Goal: Information Seeking & Learning: Find specific fact

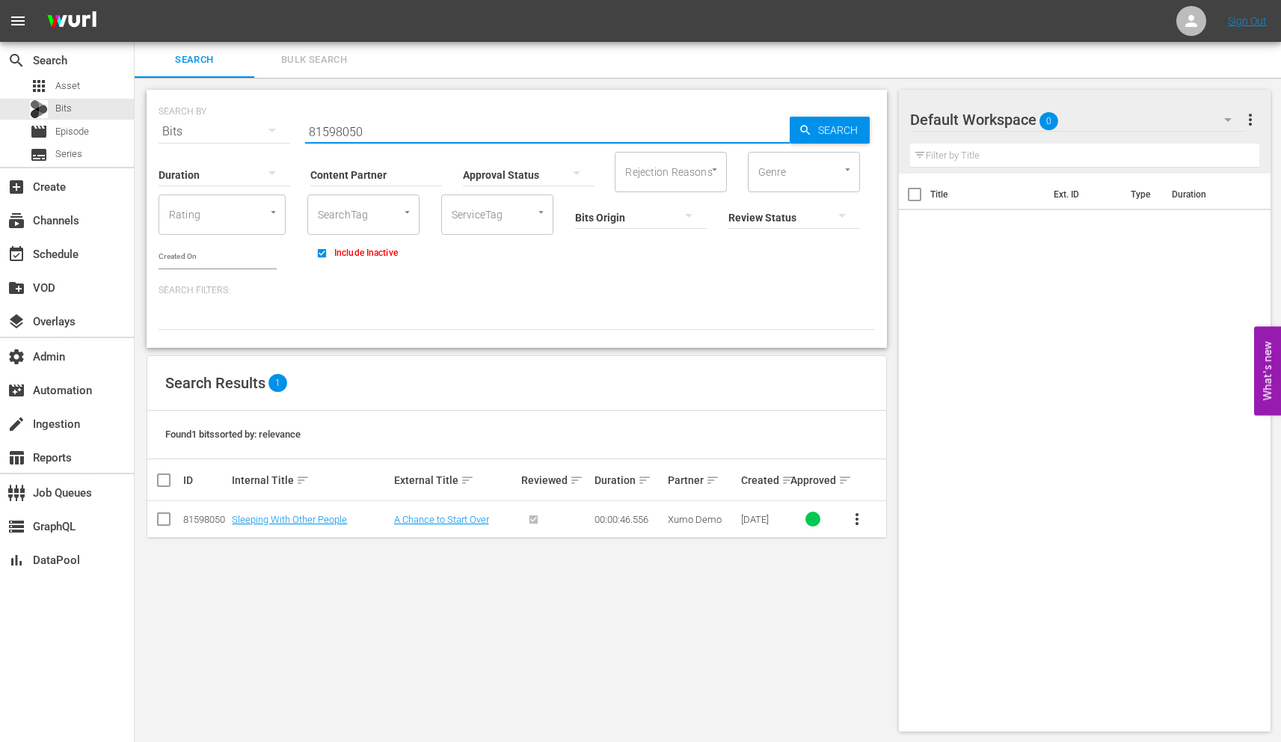
click at [332, 135] on input "81598050" at bounding box center [547, 132] width 485 height 36
paste input "90387972"
click at [819, 123] on span "Search" at bounding box center [841, 130] width 58 height 27
click at [352, 126] on input "90387972" at bounding box center [547, 132] width 485 height 36
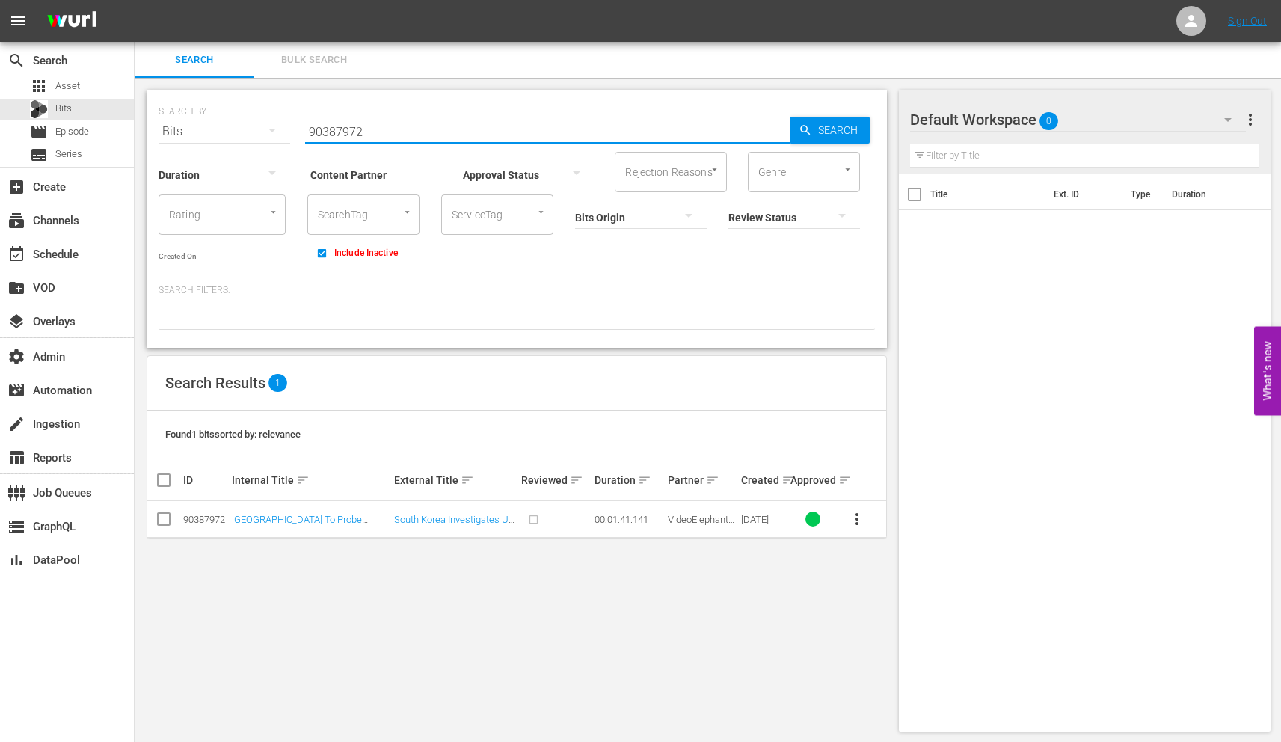
click at [352, 126] on input "90387972" at bounding box center [547, 132] width 485 height 36
paste input "6312792"
type input "63127922"
click at [826, 120] on span "Search" at bounding box center [841, 130] width 58 height 27
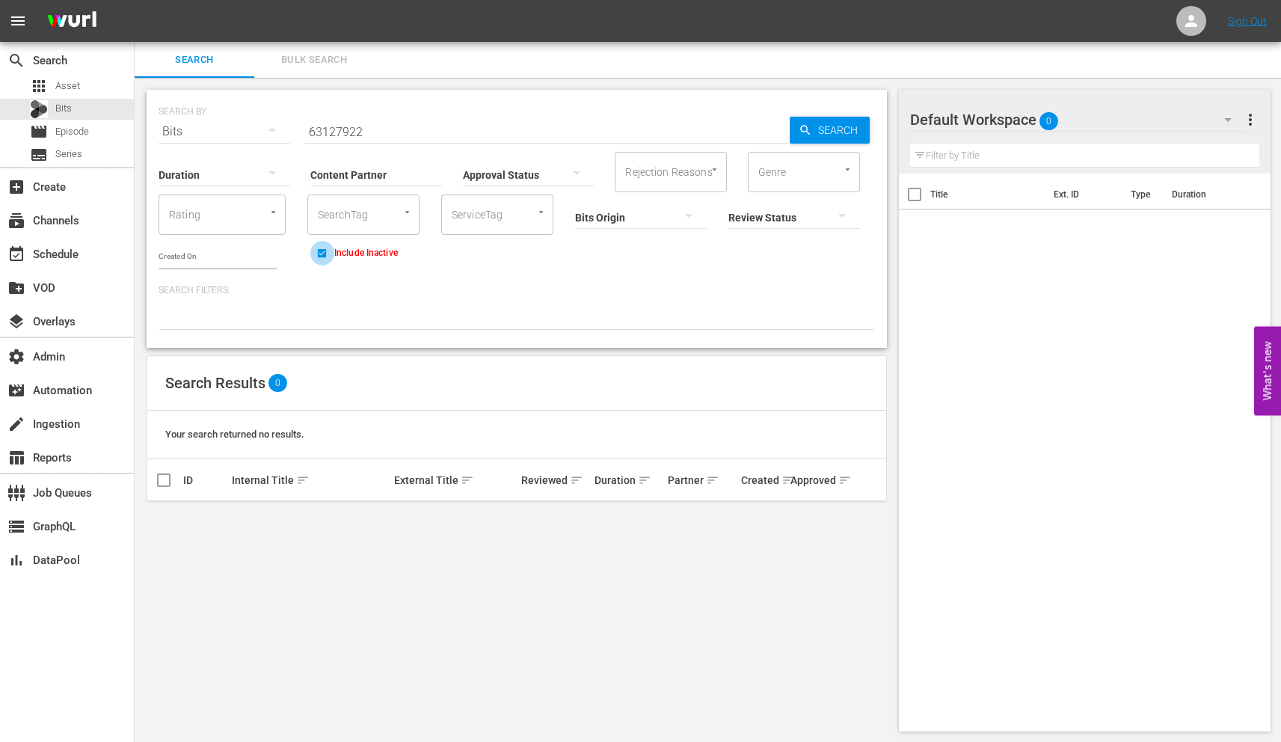
click at [319, 255] on input "Include Inactive" at bounding box center [322, 256] width 25 height 25
checkbox input "true"
click at [338, 143] on div "Content Partner Enter Search Term" at bounding box center [376, 165] width 132 height 54
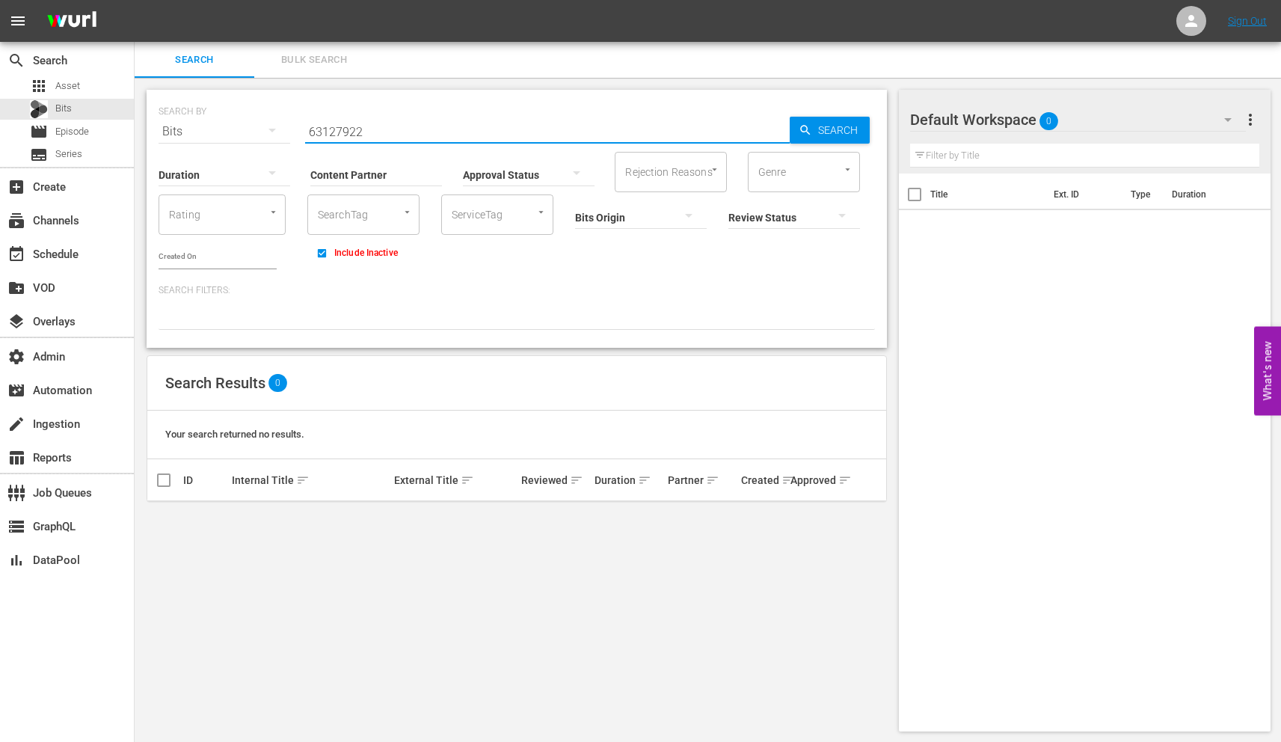
click at [338, 135] on input "63127922" at bounding box center [547, 132] width 485 height 36
click at [76, 84] on span "Asset" at bounding box center [67, 86] width 25 height 15
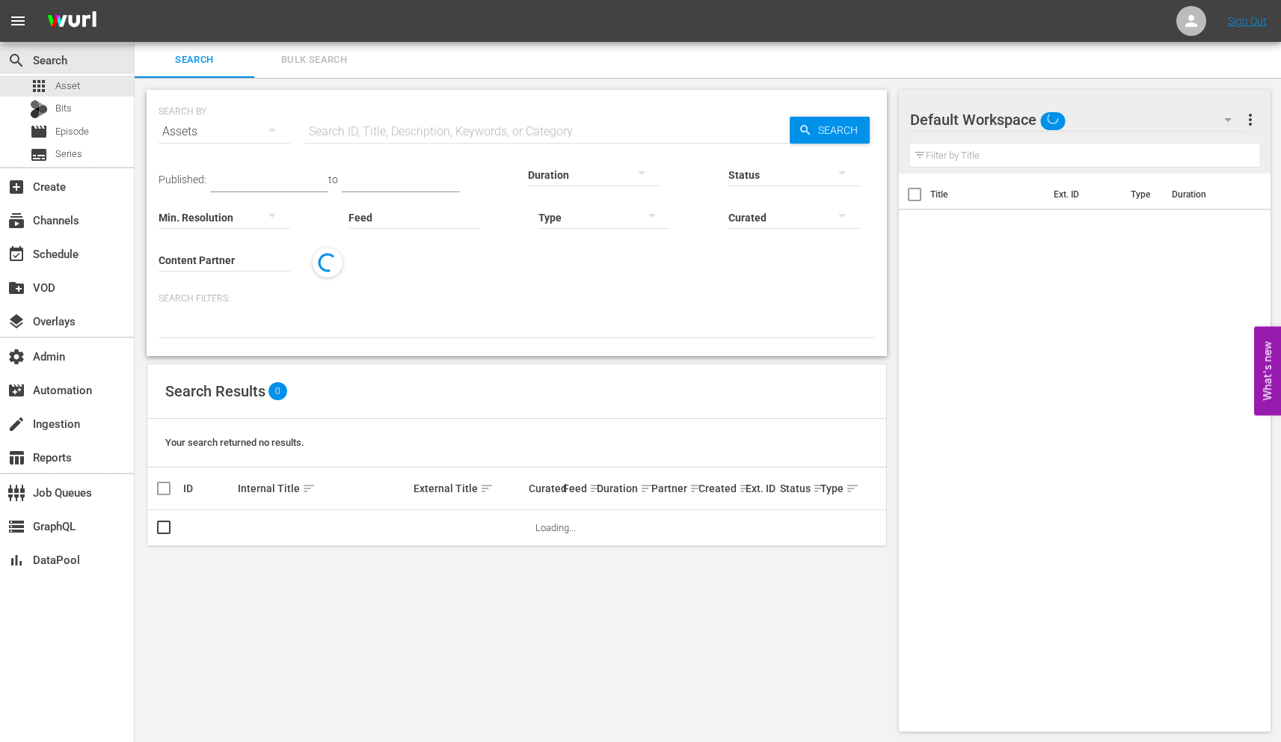
click at [358, 124] on input "text" at bounding box center [547, 132] width 485 height 36
paste input "103999034"
type input "103999034"
click at [838, 120] on span "Search" at bounding box center [841, 130] width 58 height 27
click at [275, 525] on link "WM-Anime-Top-10-Best-Anime-Fighters_U1L2A0-EN_VIDEO.mov" at bounding box center [307, 533] width 139 height 22
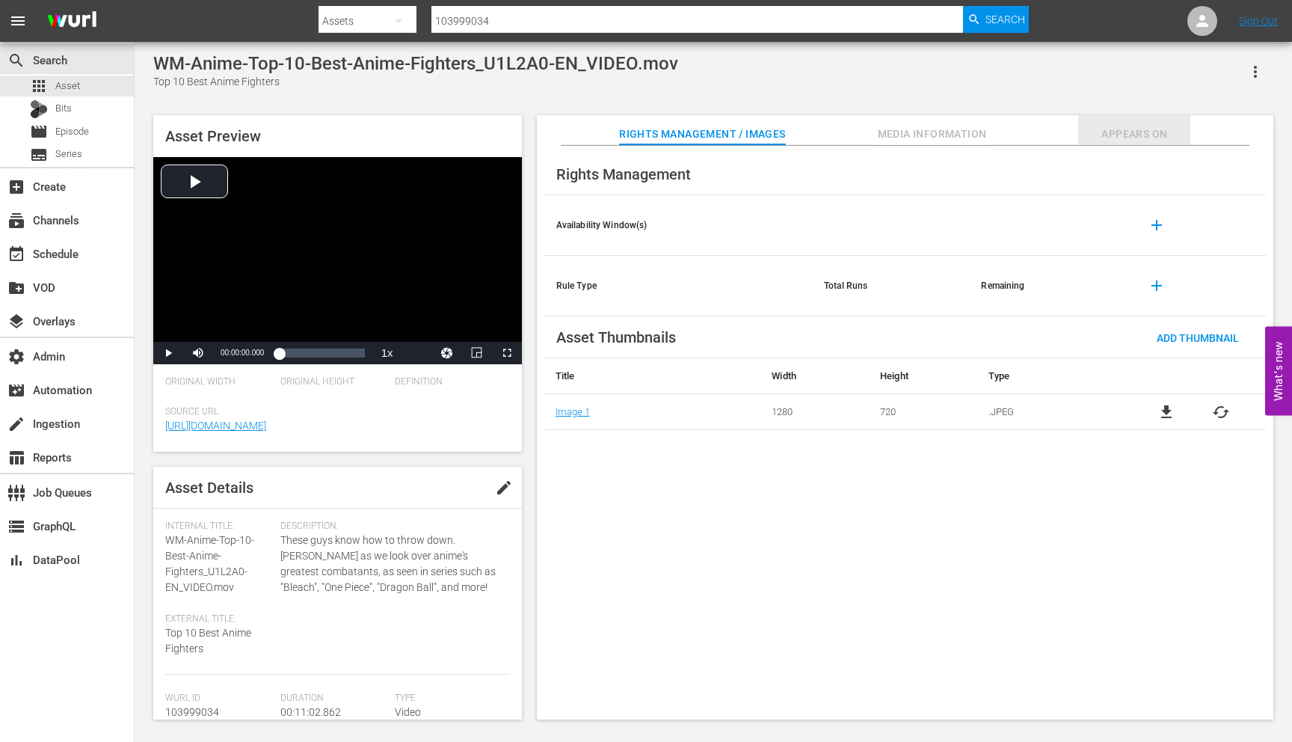
click at [1099, 130] on span "Appears On" at bounding box center [1135, 134] width 112 height 19
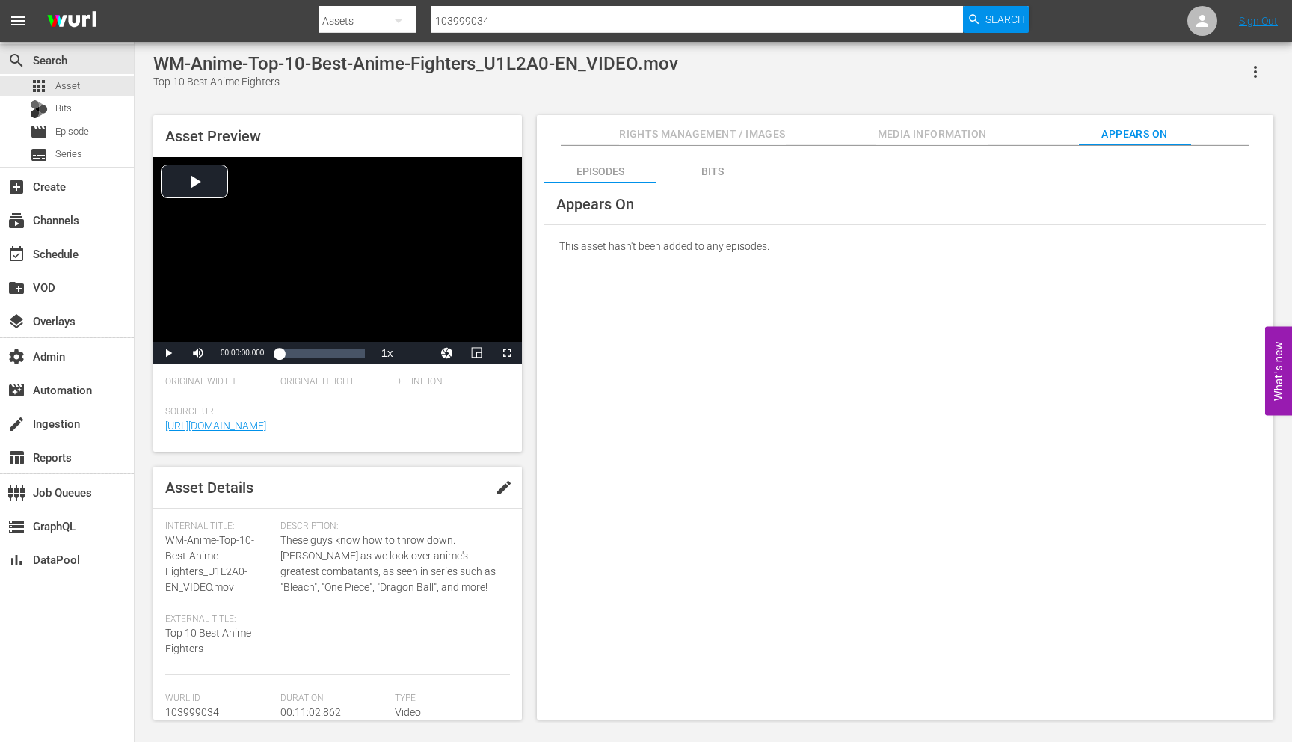
click at [716, 165] on div "Bits" at bounding box center [713, 171] width 112 height 36
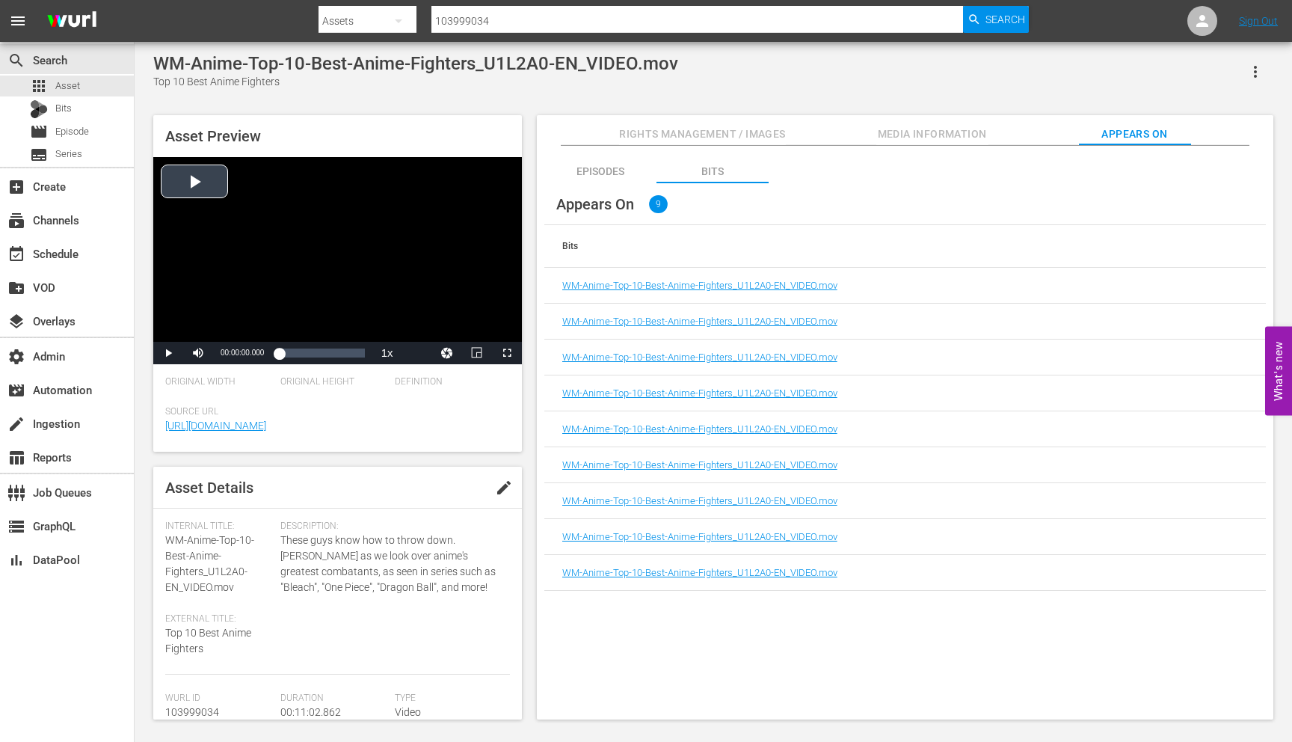
click at [402, 270] on div "Video Player" at bounding box center [337, 249] width 369 height 185
click at [350, 313] on div "Video Player" at bounding box center [337, 249] width 369 height 185
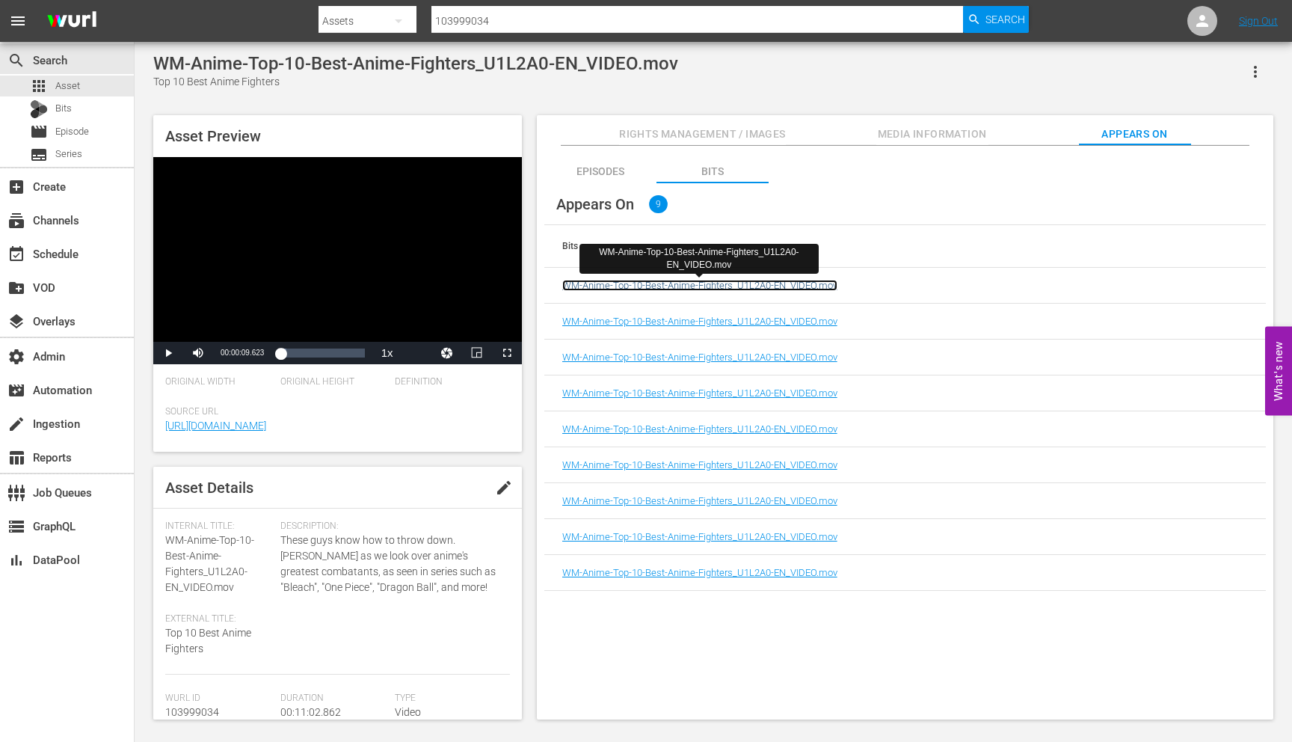
click at [646, 283] on link "WM-Anime-Top-10-Best-Anime-Fighters_U1L2A0-EN_VIDEO.mov" at bounding box center [699, 285] width 275 height 11
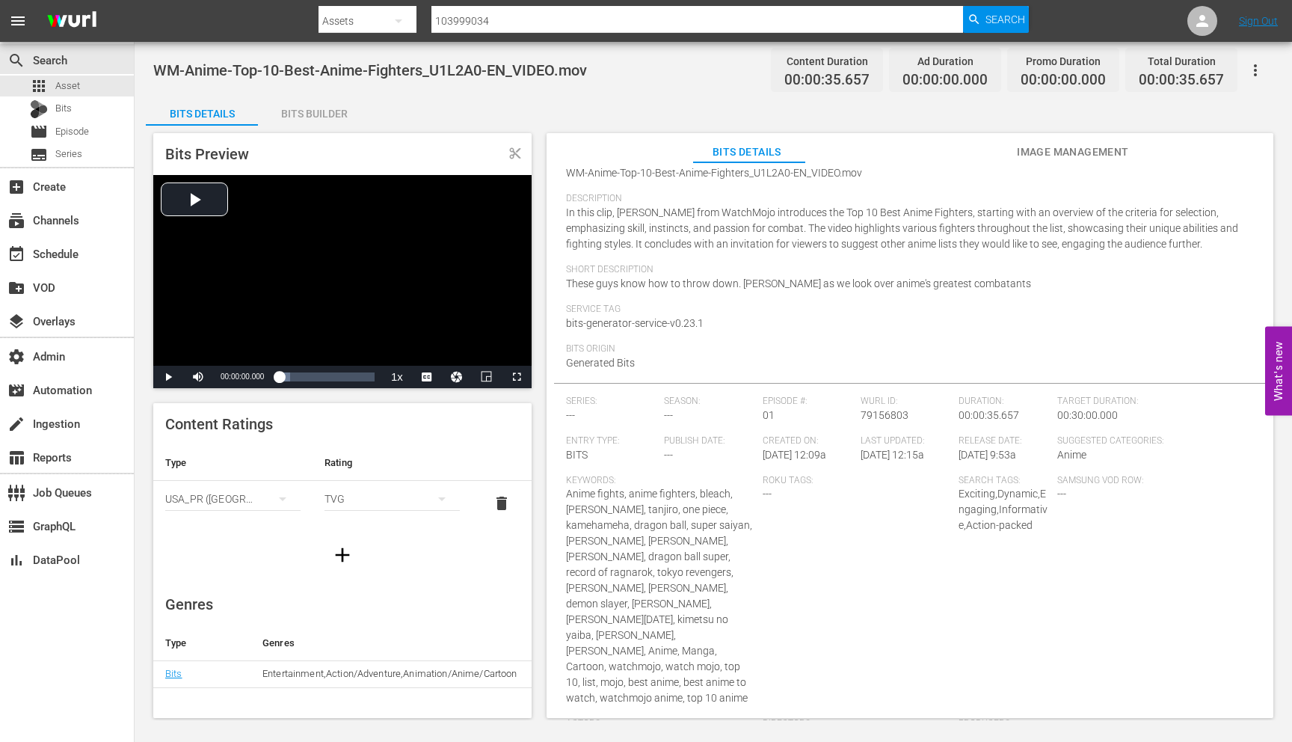
scroll to position [298, 0]
